Goal: Information Seeking & Learning: Learn about a topic

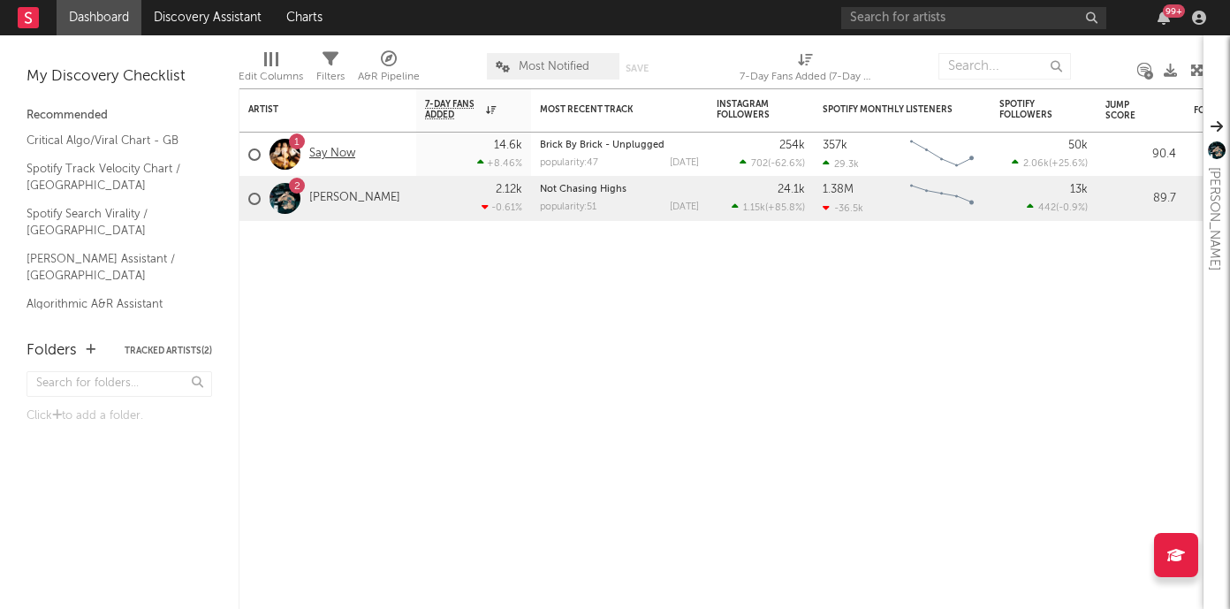
click at [330, 157] on link "Say Now" at bounding box center [332, 154] width 46 height 15
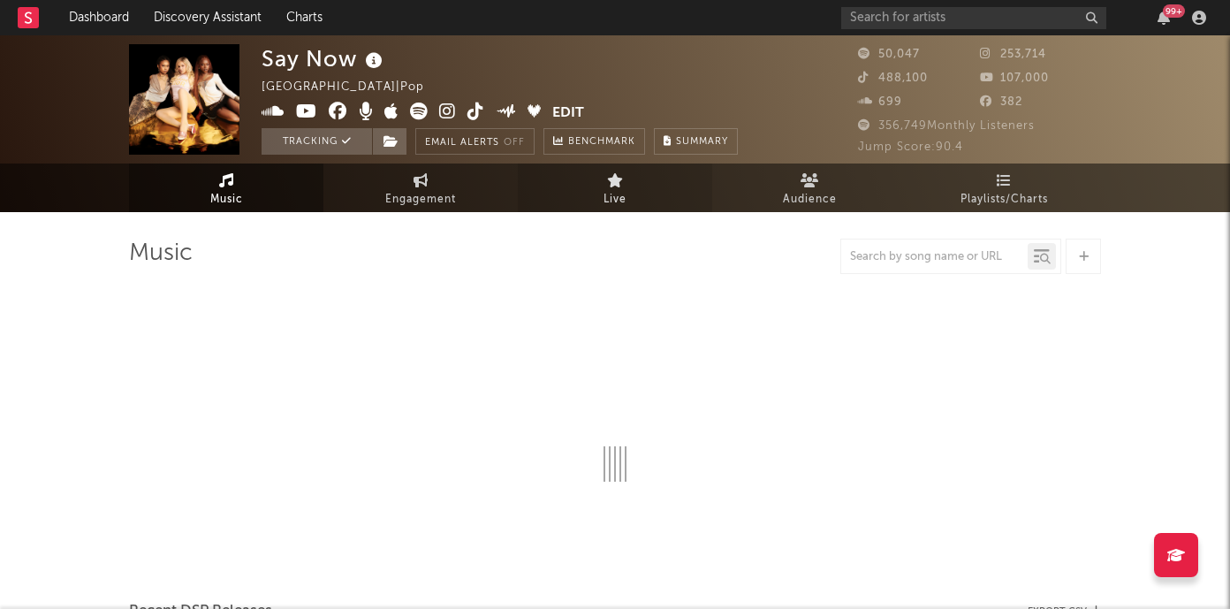
select select "6m"
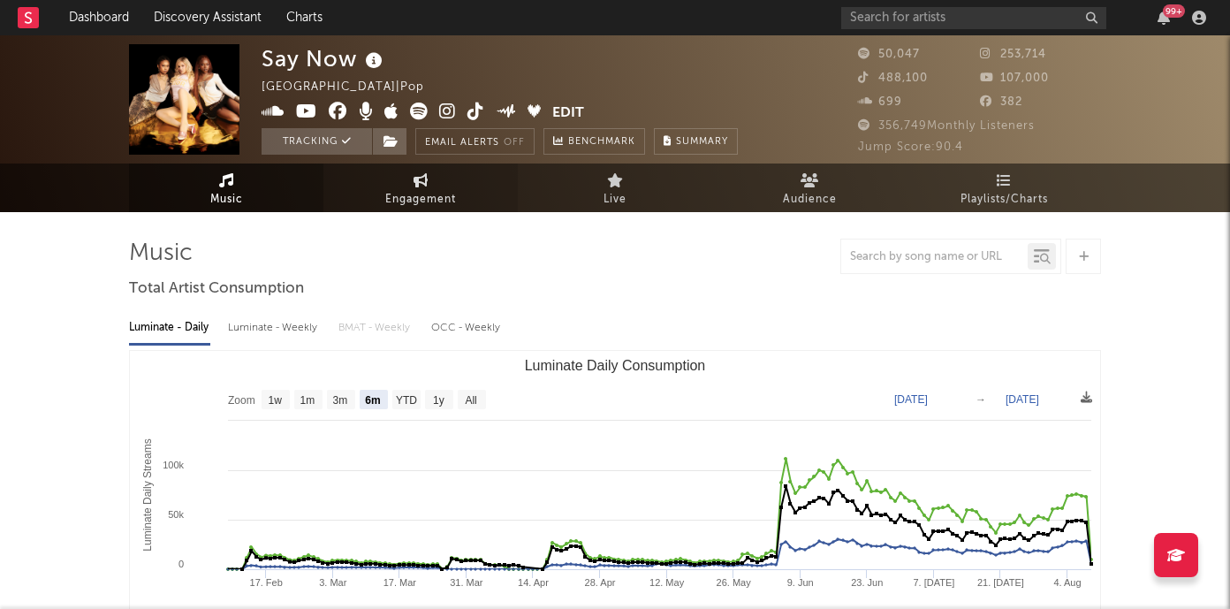
click at [445, 194] on span "Engagement" at bounding box center [420, 199] width 71 height 21
select select "1w"
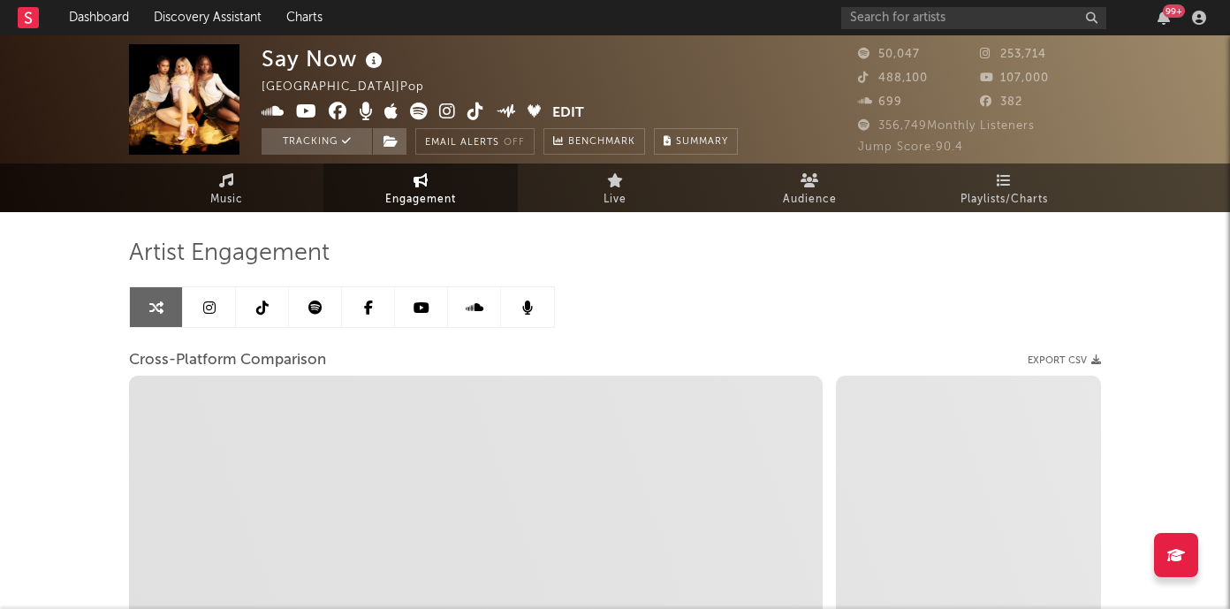
click at [19, 19] on rect at bounding box center [28, 17] width 21 height 21
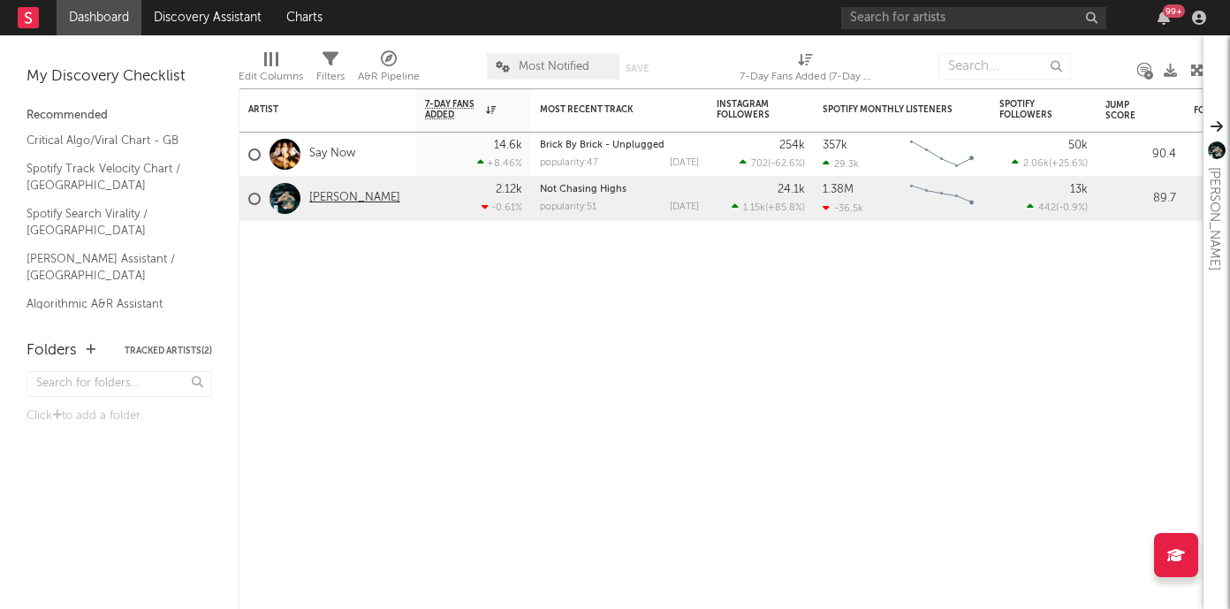
click at [321, 200] on link "[PERSON_NAME]" at bounding box center [354, 198] width 91 height 15
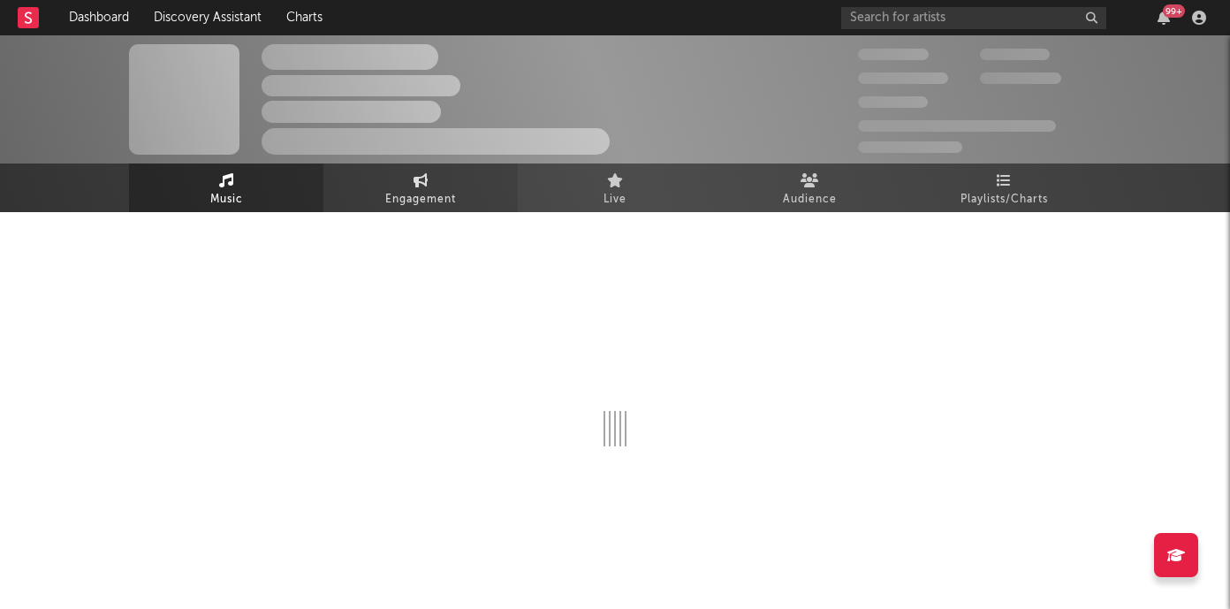
click at [430, 196] on span "Engagement" at bounding box center [420, 199] width 71 height 21
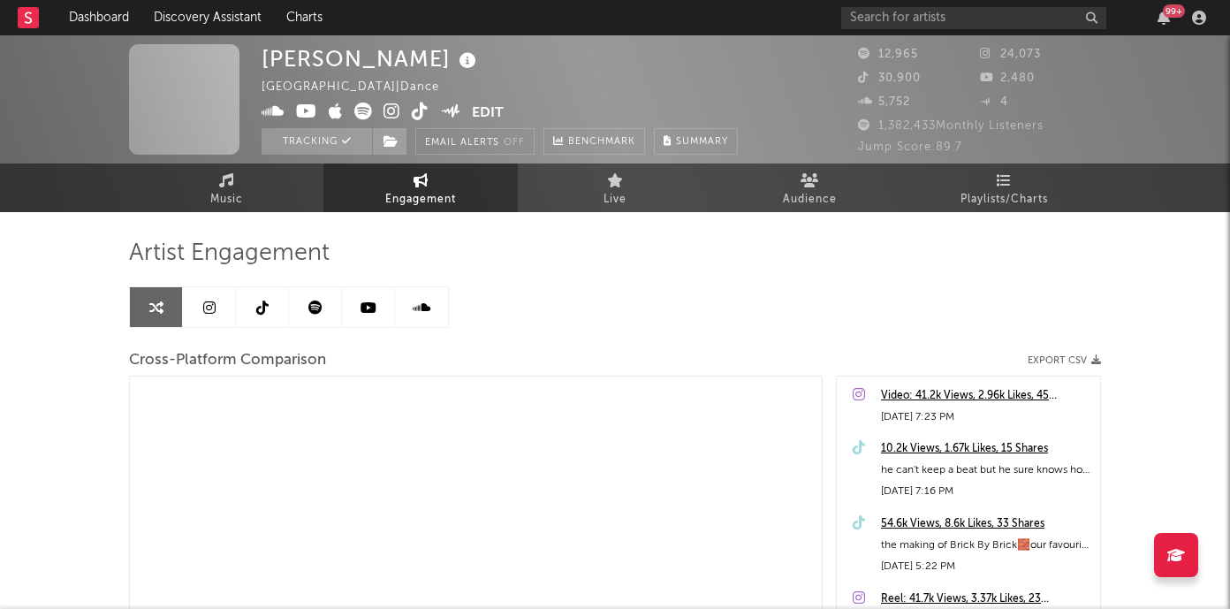
select select "1m"
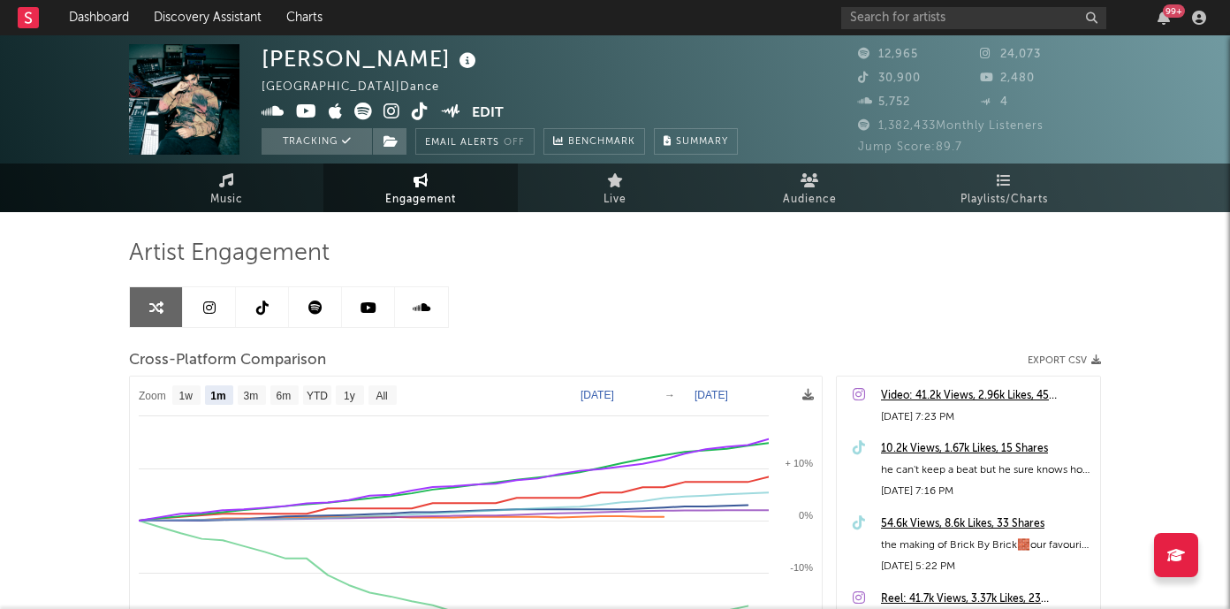
click at [264, 315] on link at bounding box center [262, 307] width 53 height 40
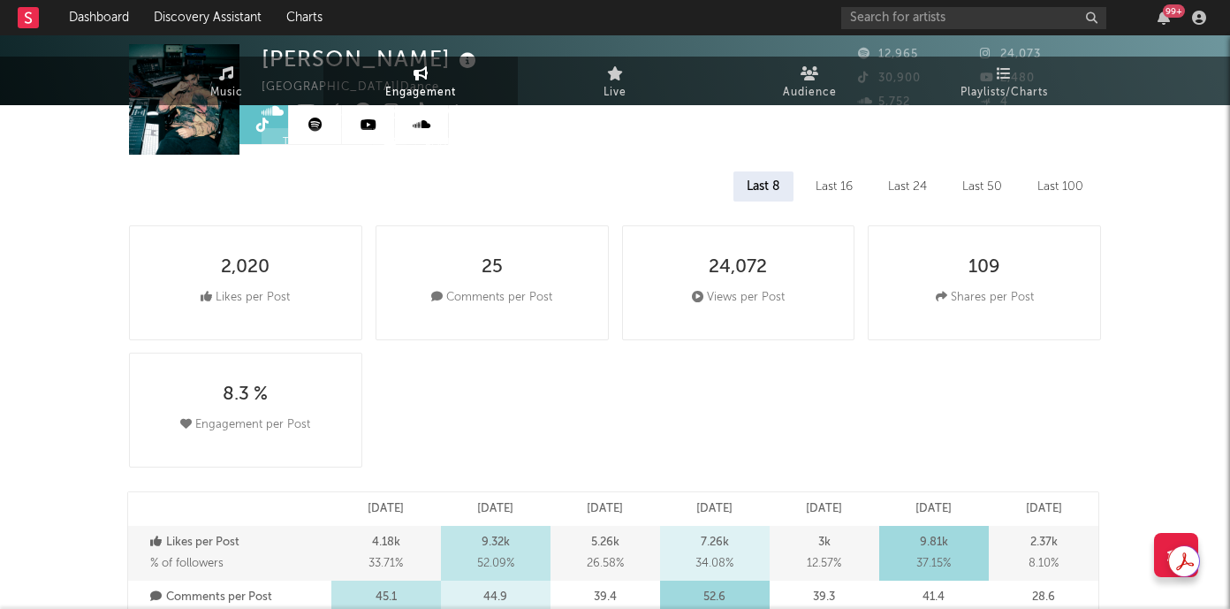
select select "6m"
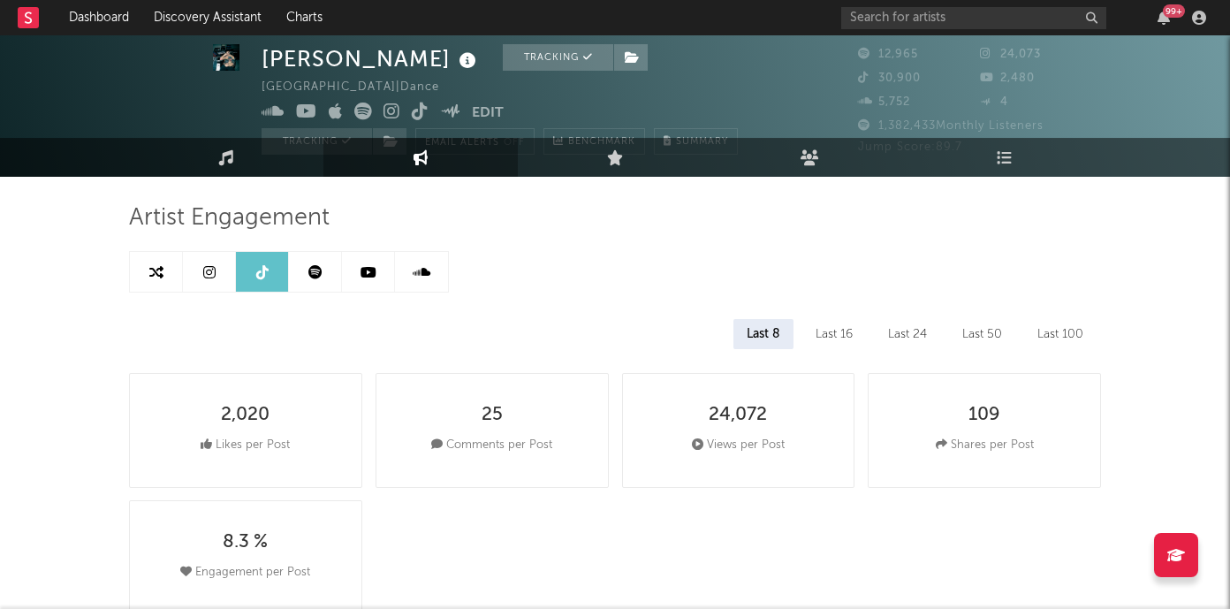
scroll to position [22, 0]
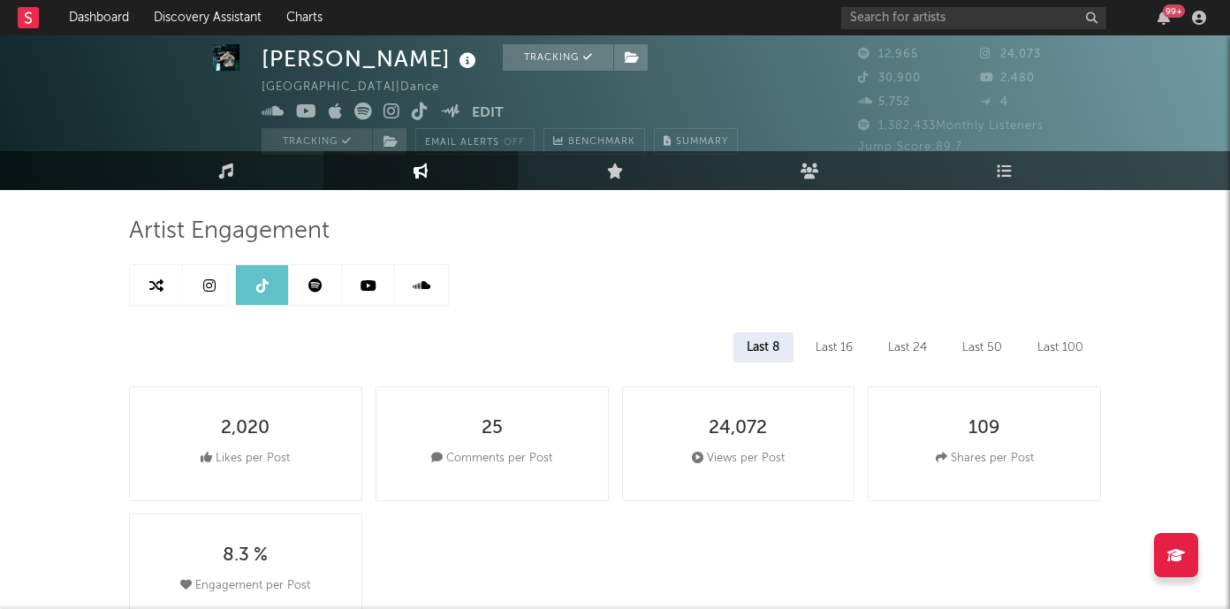
click at [1083, 341] on div "Last 100" at bounding box center [1060, 347] width 72 height 30
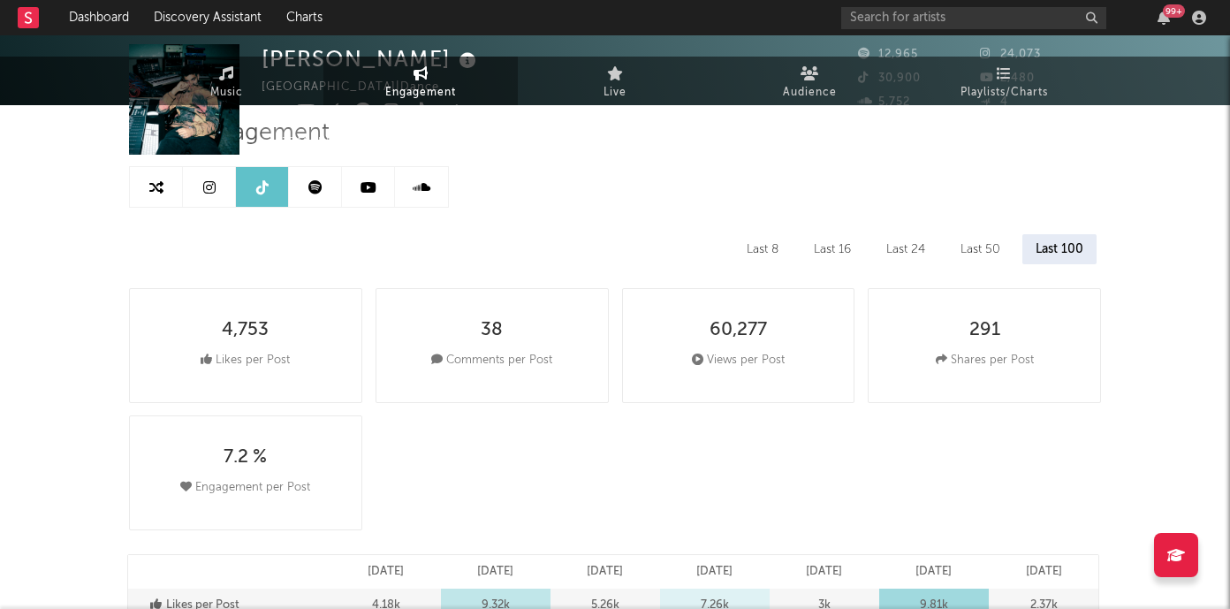
scroll to position [0, 0]
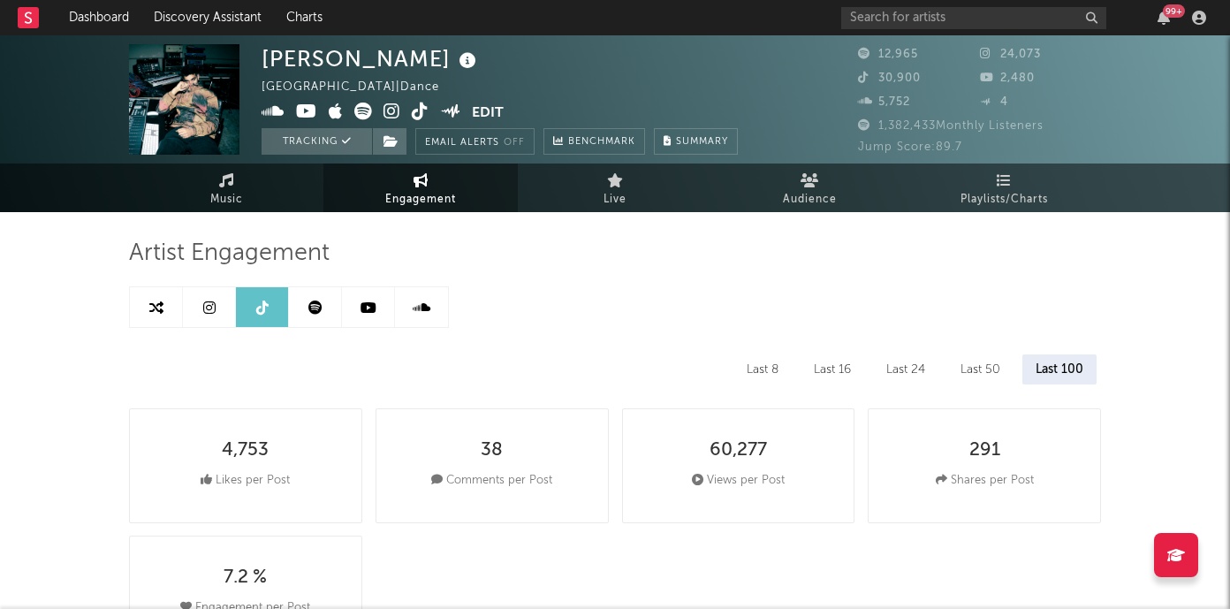
click at [207, 308] on icon at bounding box center [209, 307] width 12 height 14
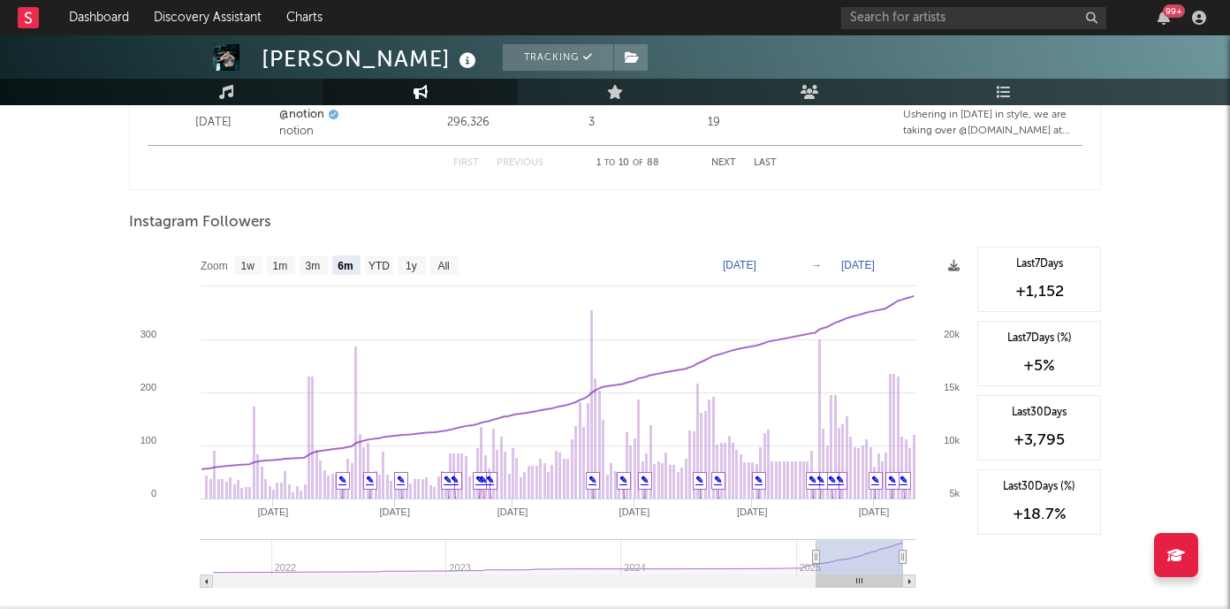
scroll to position [2643, 0]
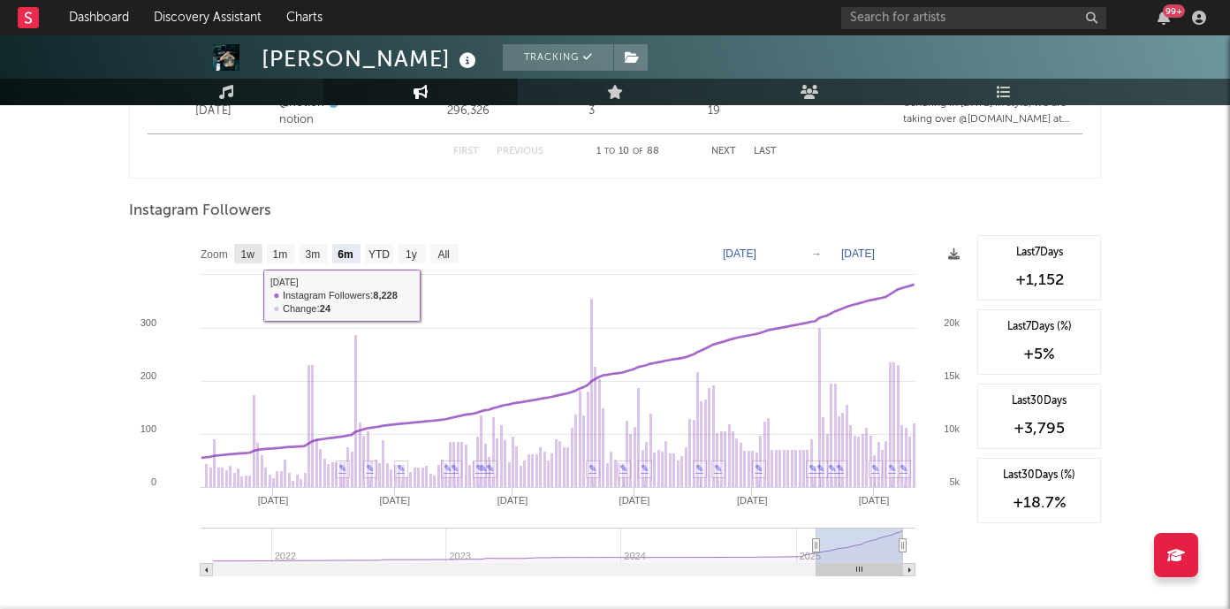
click at [249, 255] on text "1w" at bounding box center [248, 254] width 14 height 12
select select "1w"
type input "[DATE]"
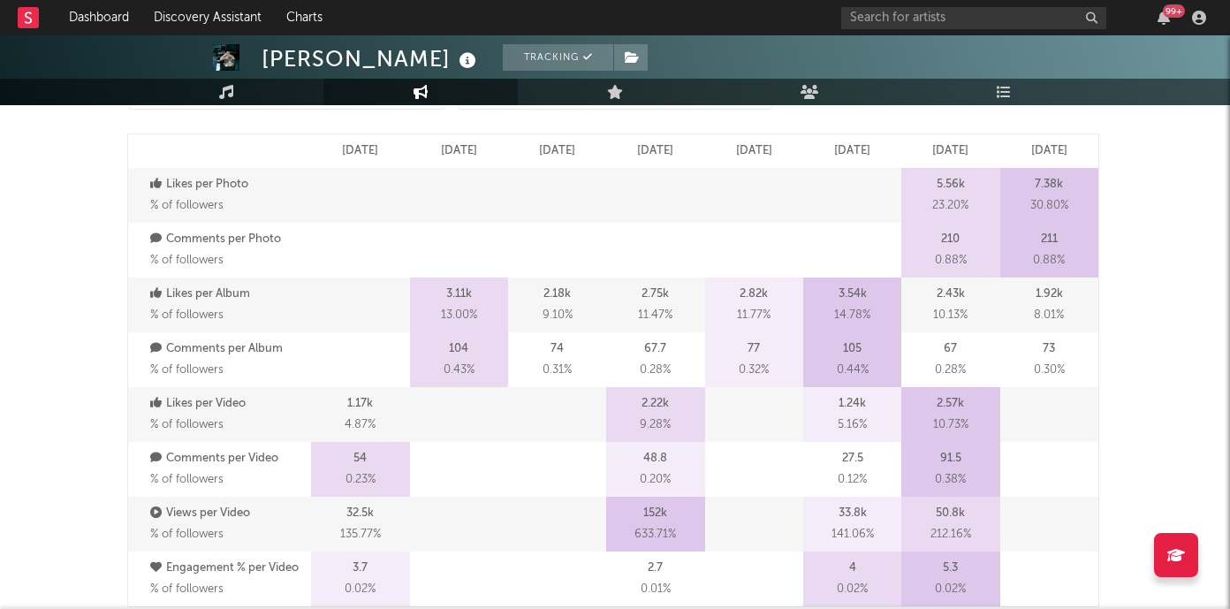
scroll to position [0, 0]
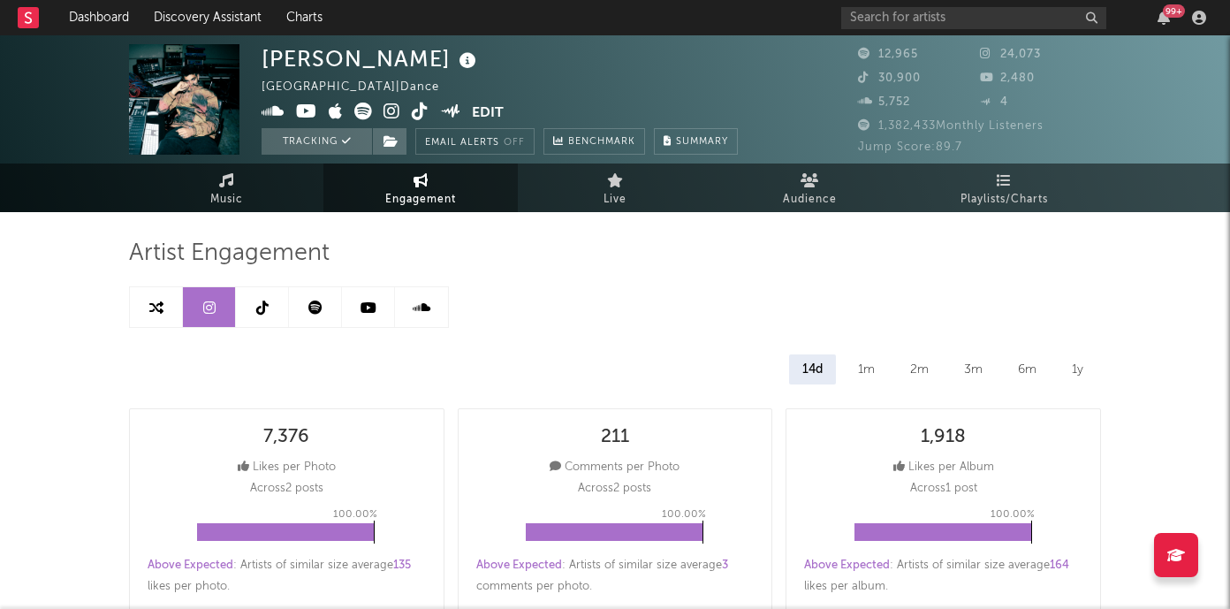
click at [261, 304] on icon at bounding box center [262, 307] width 12 height 14
select select "6m"
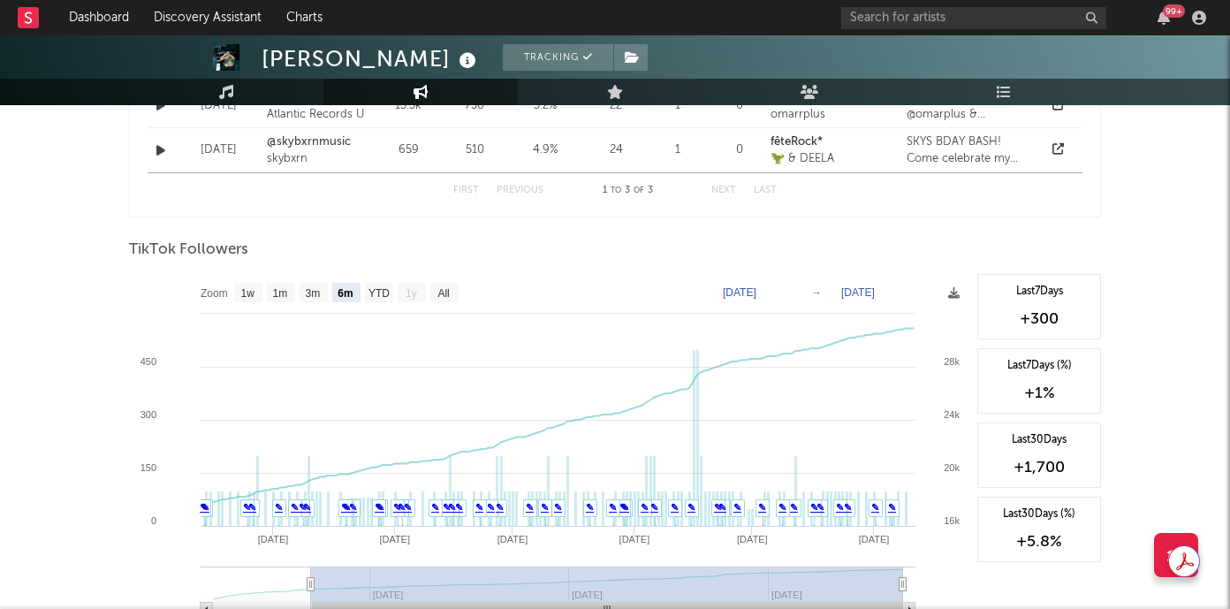
scroll to position [1536, 0]
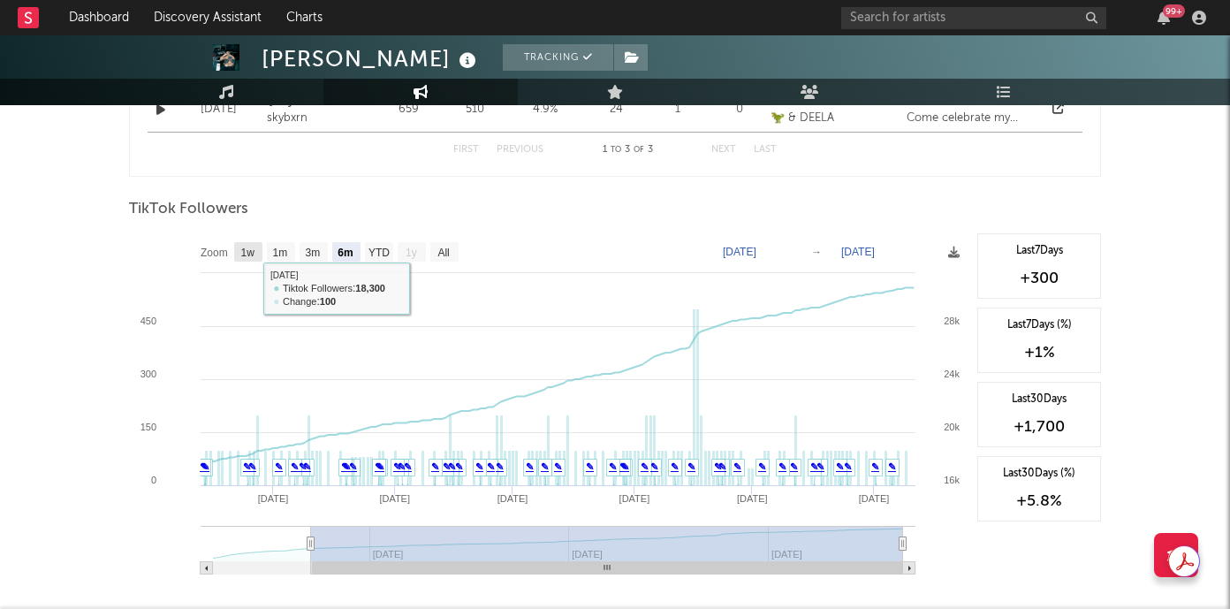
click at [252, 255] on text "1w" at bounding box center [248, 253] width 14 height 12
select select "1w"
type input "[DATE]"
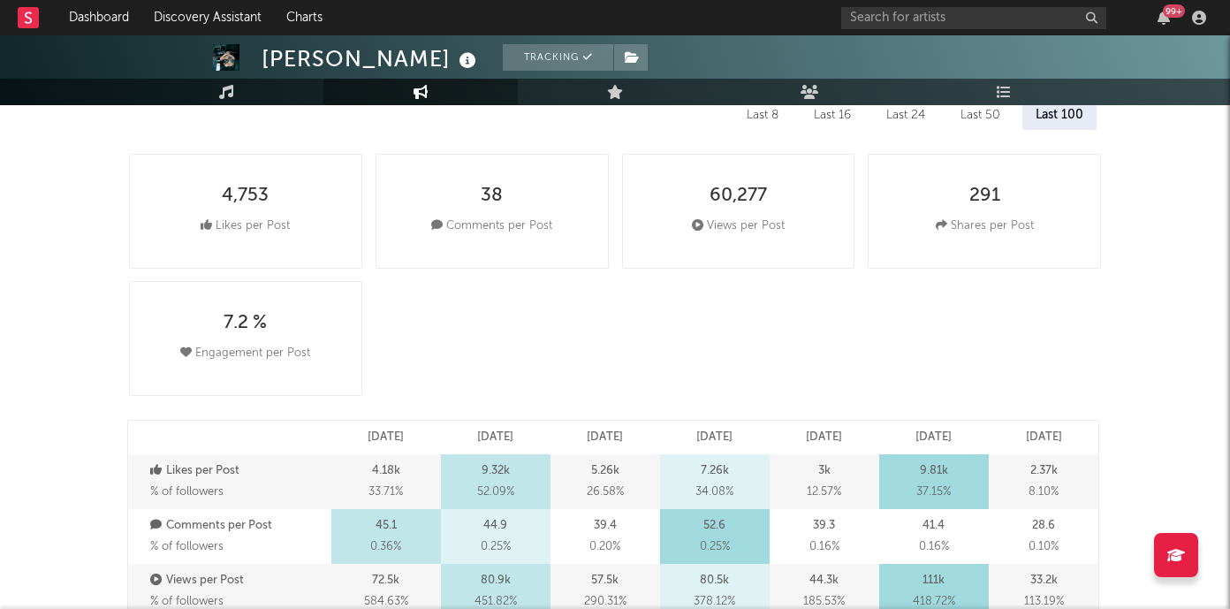
scroll to position [0, 0]
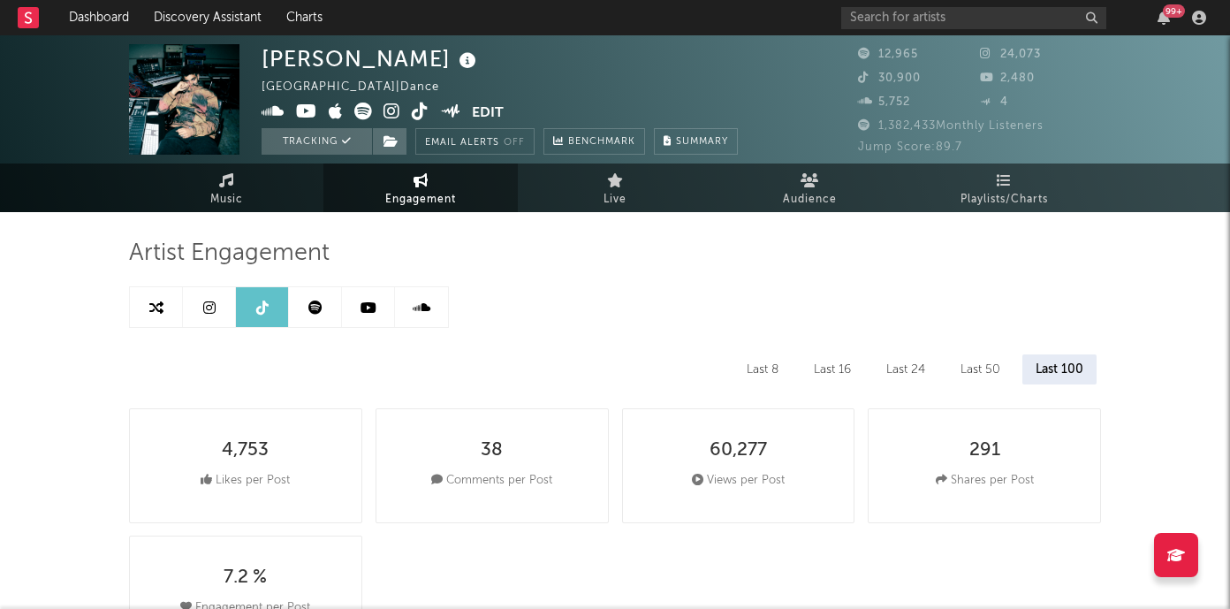
click at [371, 314] on icon at bounding box center [369, 307] width 16 height 14
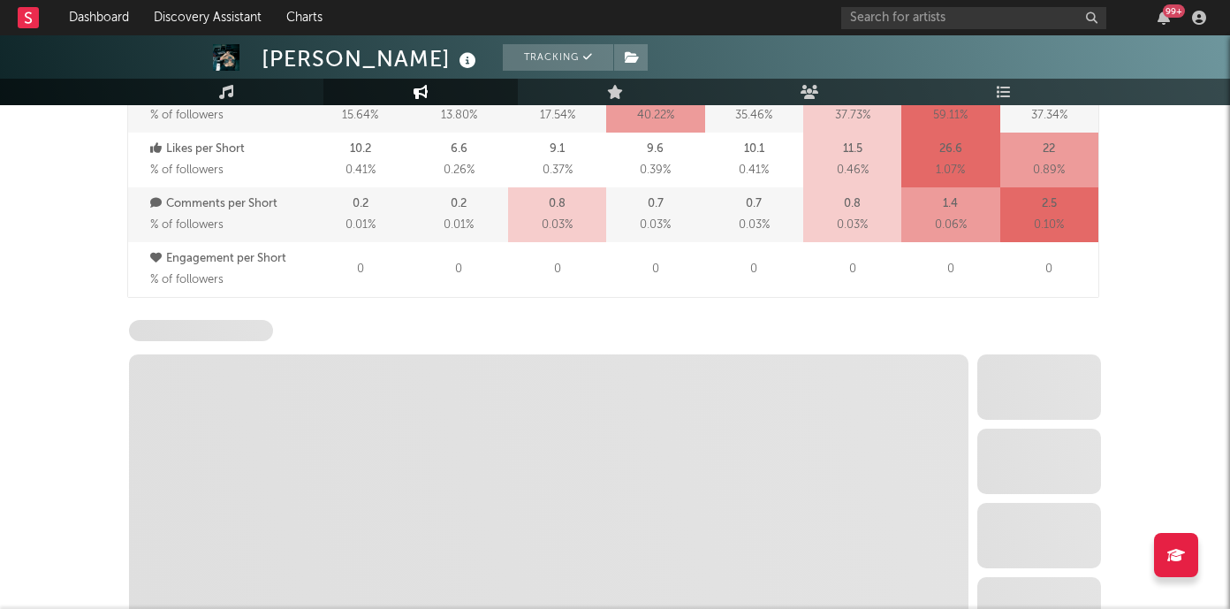
select select "6m"
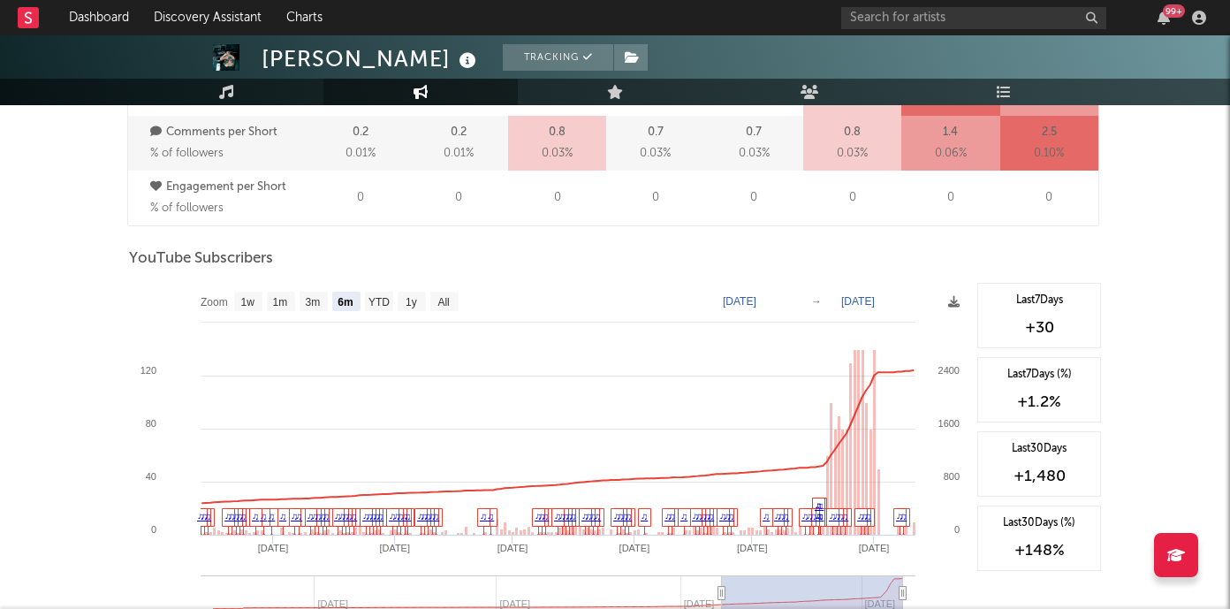
scroll to position [1315, 0]
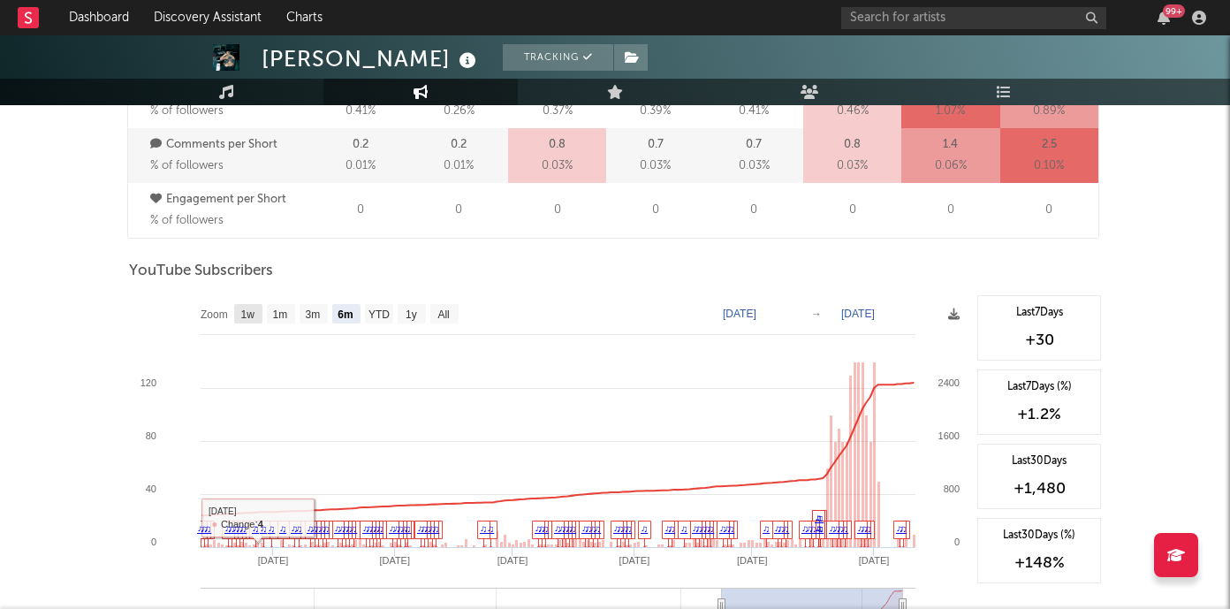
click at [250, 310] on text "1w" at bounding box center [248, 314] width 14 height 12
select select "1w"
type input "[DATE]"
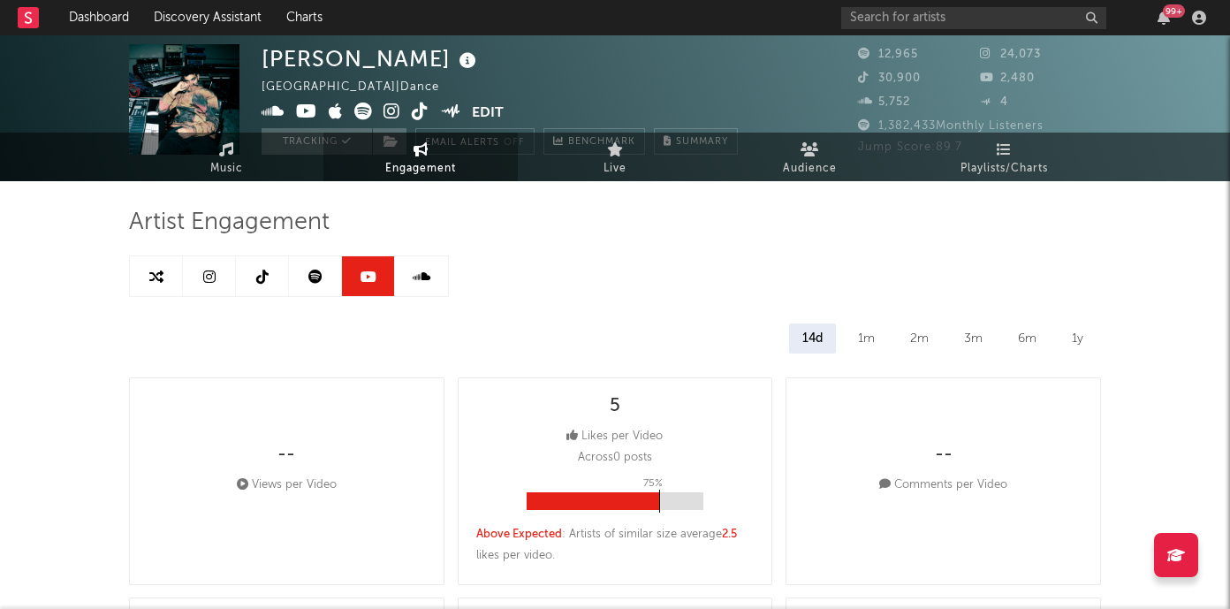
scroll to position [0, 0]
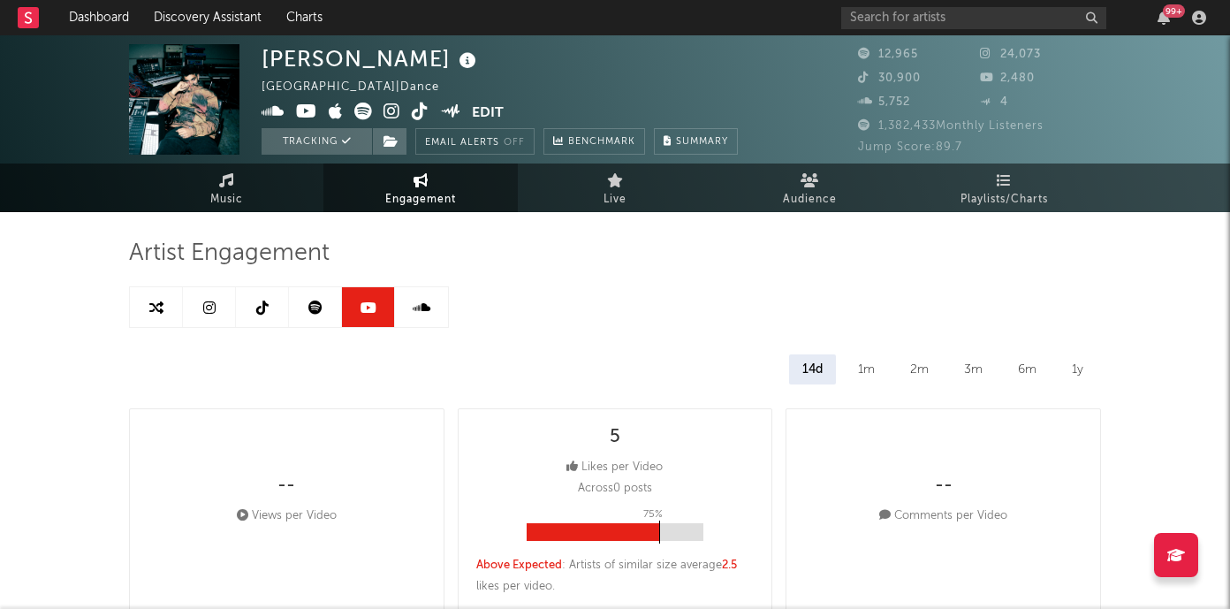
click at [314, 315] on link at bounding box center [315, 307] width 53 height 40
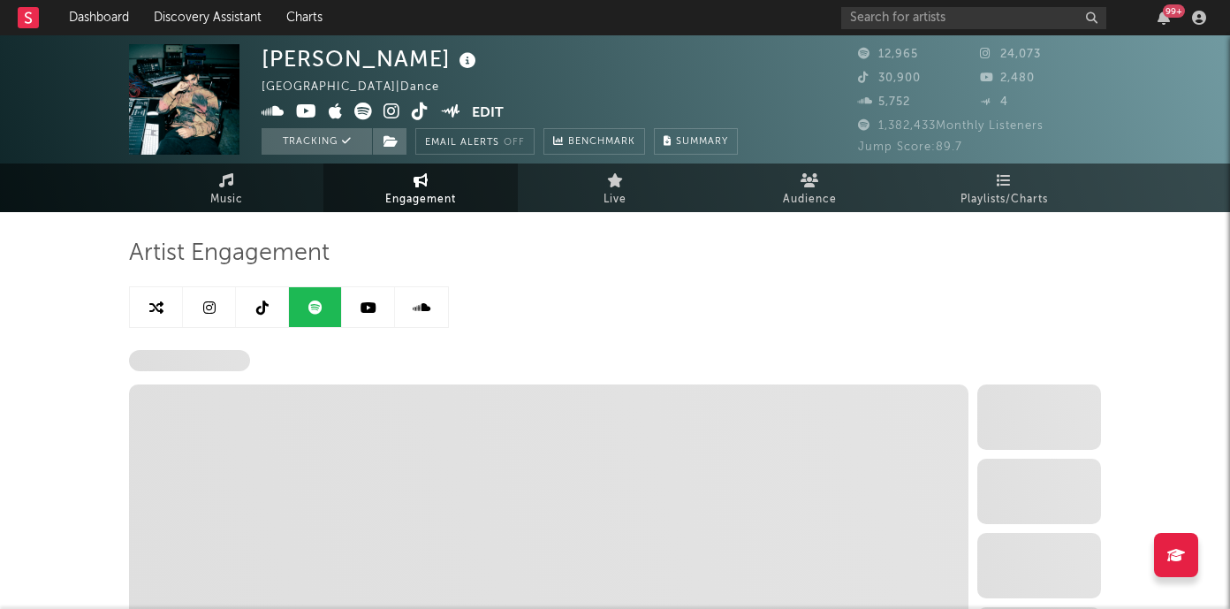
select select "6m"
select select "1w"
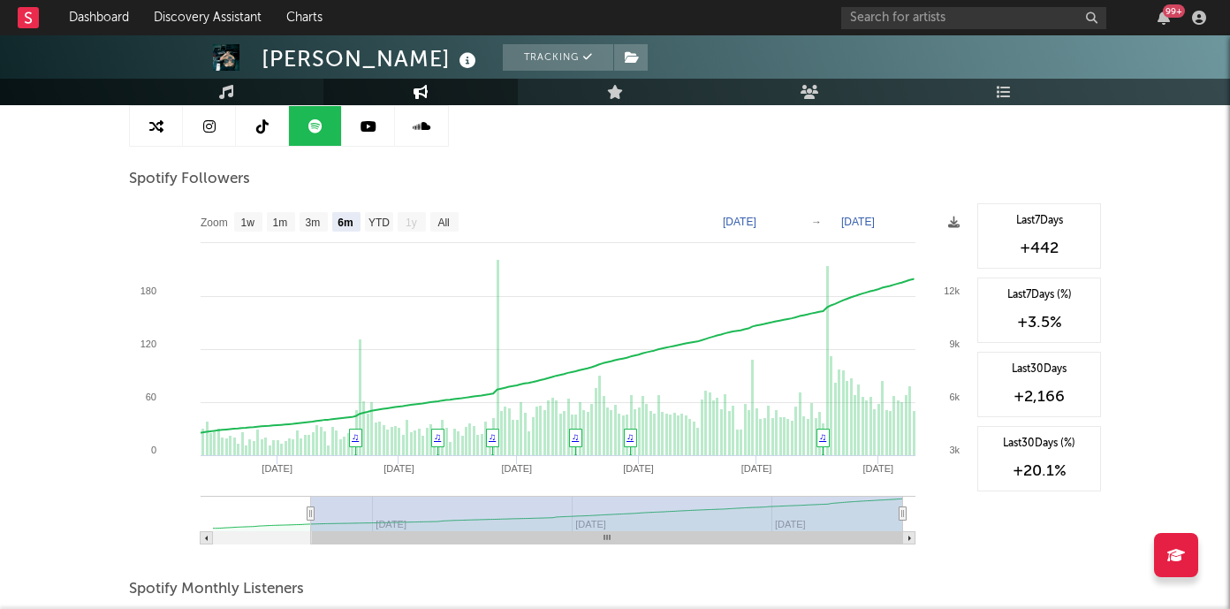
scroll to position [203, 0]
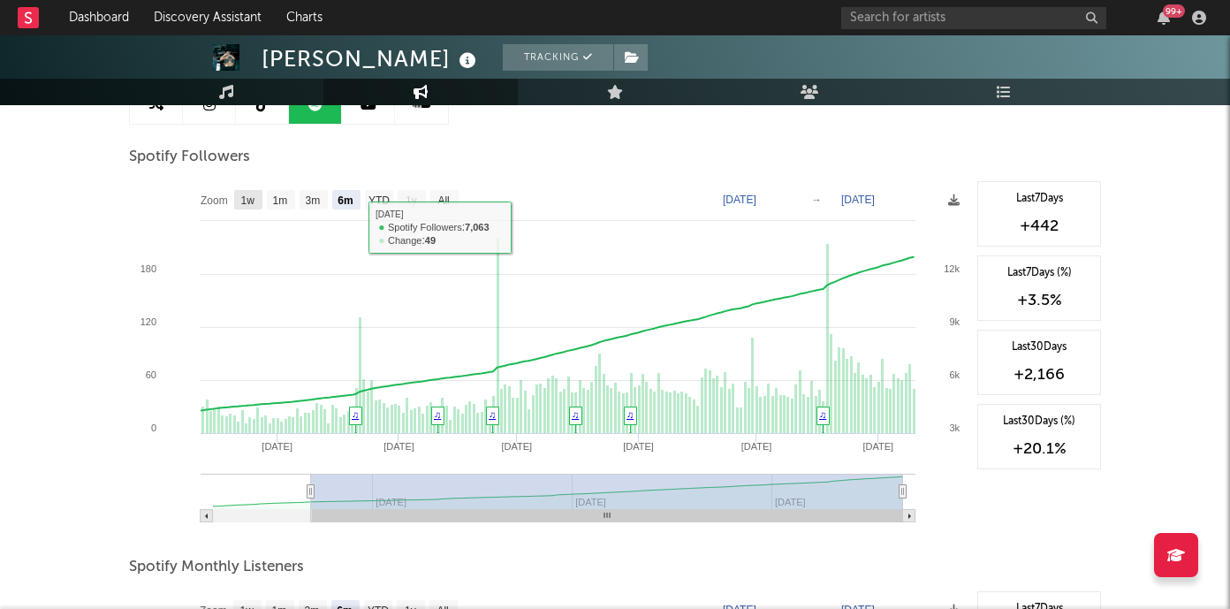
click at [243, 199] on text "1w" at bounding box center [248, 200] width 14 height 12
select select "1w"
type input "[DATE]"
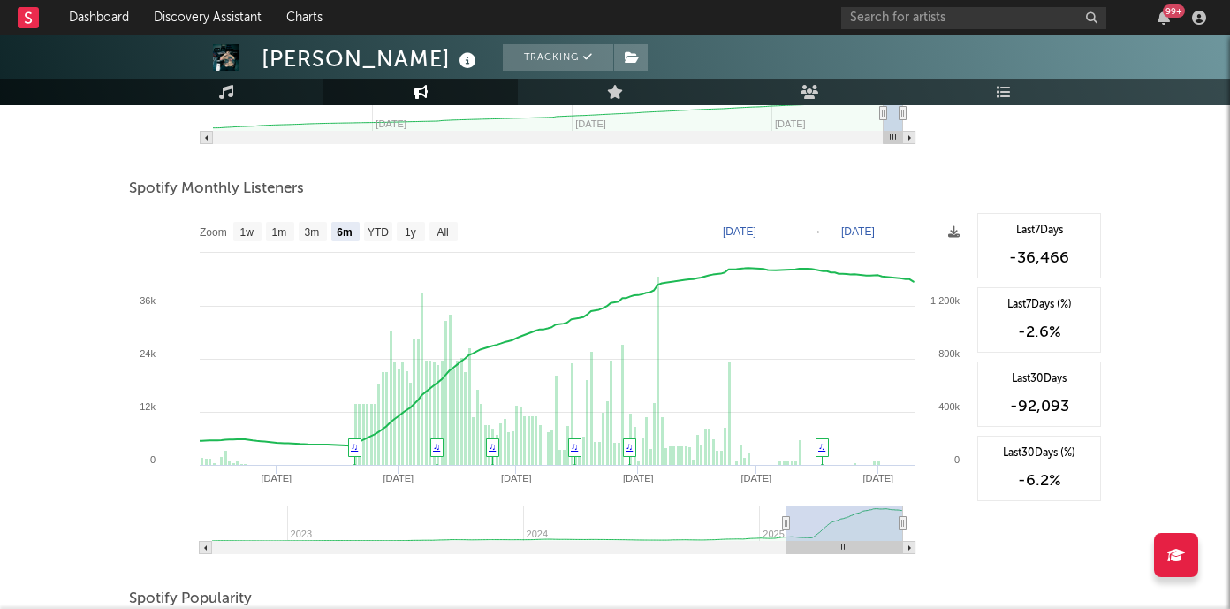
scroll to position [580, 0]
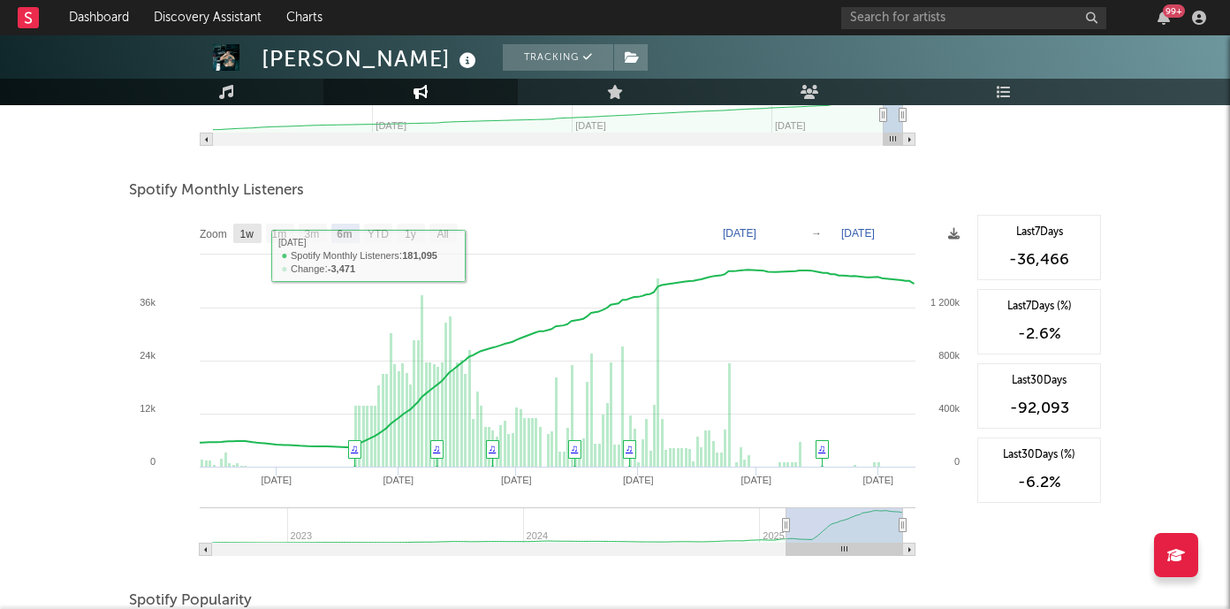
click at [247, 232] on text "1w" at bounding box center [247, 234] width 14 height 12
select select "1w"
type input "[DATE]"
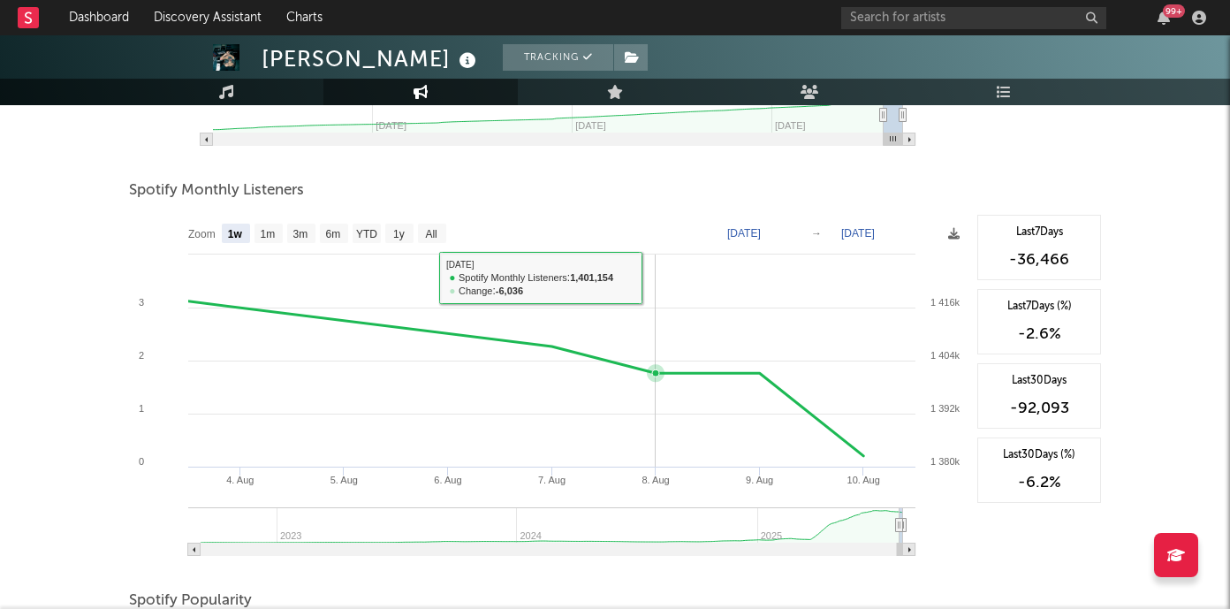
scroll to position [0, 0]
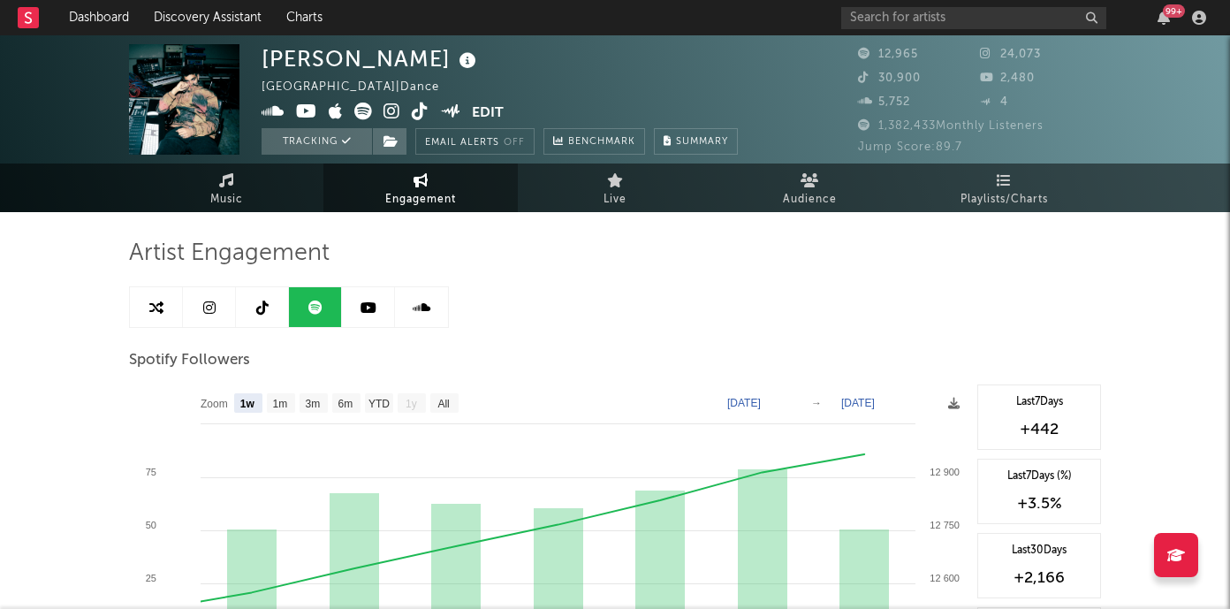
click at [441, 300] on link at bounding box center [421, 307] width 53 height 40
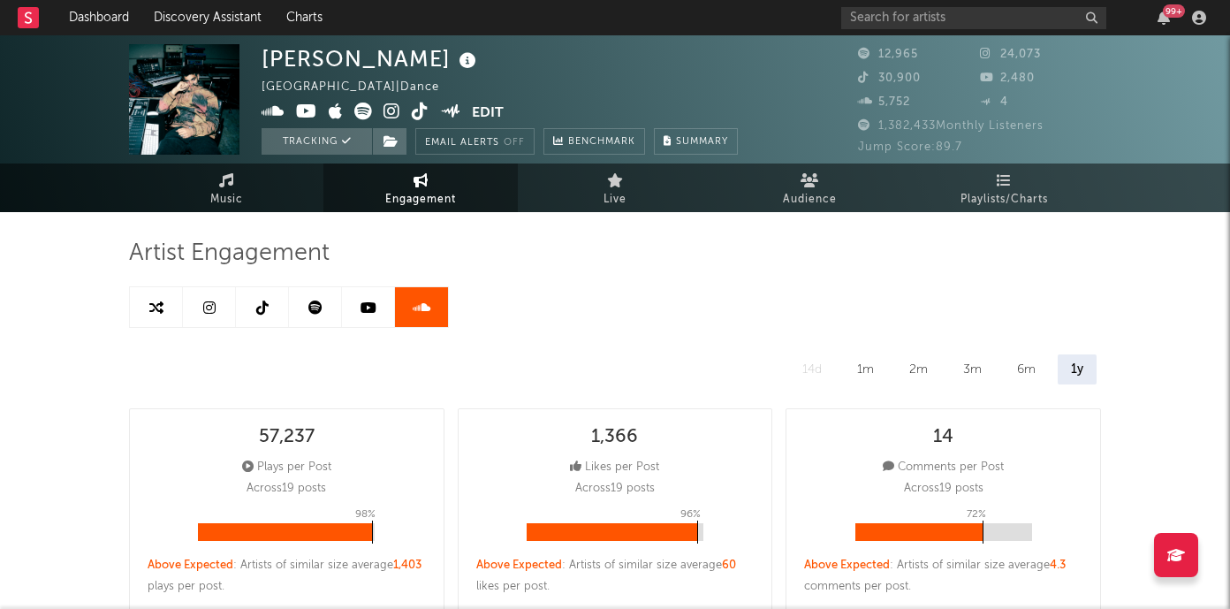
select select "6m"
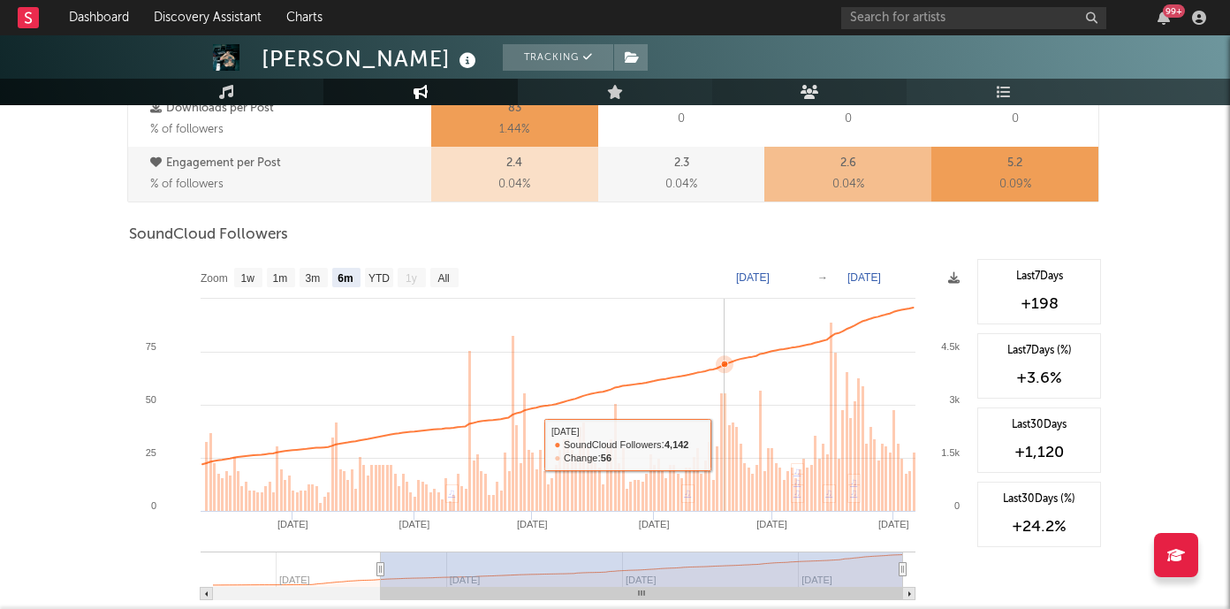
scroll to position [969, 0]
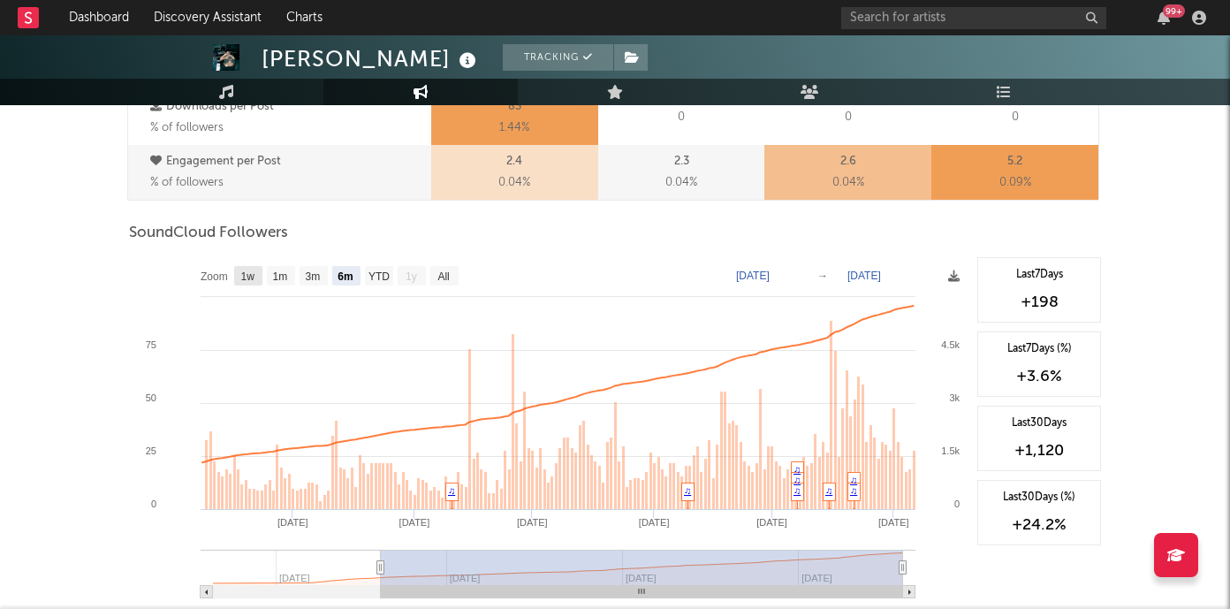
click at [247, 277] on text "1w" at bounding box center [248, 276] width 14 height 12
select select "1w"
type input "[DATE]"
